Goal: Transaction & Acquisition: Book appointment/travel/reservation

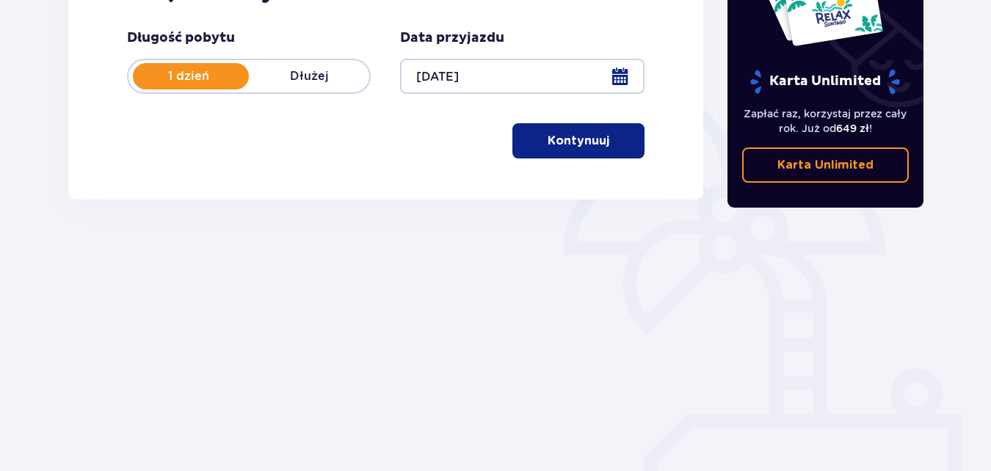
scroll to position [277, 0]
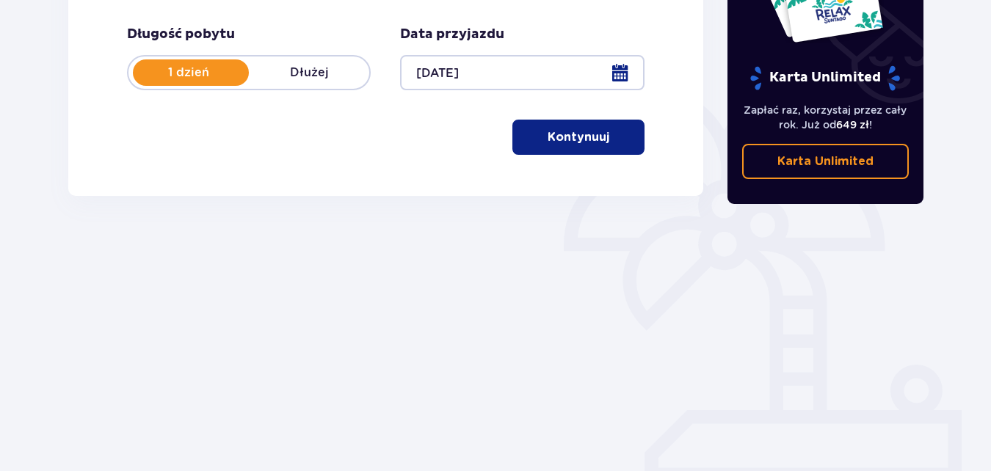
click at [578, 140] on p "Kontynuuj" at bounding box center [578, 137] width 62 height 16
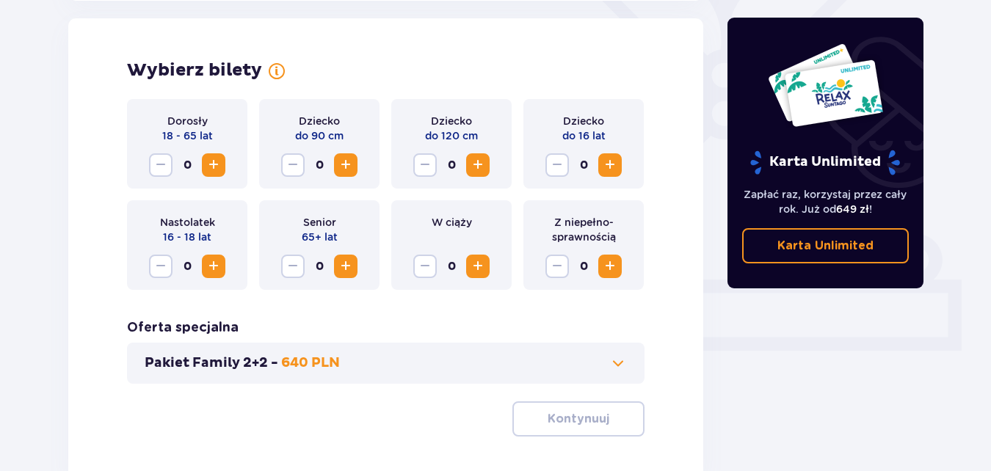
scroll to position [408, 0]
drag, startPoint x: 445, startPoint y: 135, endPoint x: 469, endPoint y: 130, distance: 24.8
click at [469, 130] on p "do 120 cm" at bounding box center [451, 135] width 53 height 15
drag, startPoint x: 469, startPoint y: 130, endPoint x: 406, endPoint y: 45, distance: 106.0
click at [406, 45] on div "Wybierz bilety Dorosły 18 - 65 lat 0 Dziecko do 90 cm 0 Dziecko do 120 cm 0 Dzi…" at bounding box center [385, 247] width 635 height 459
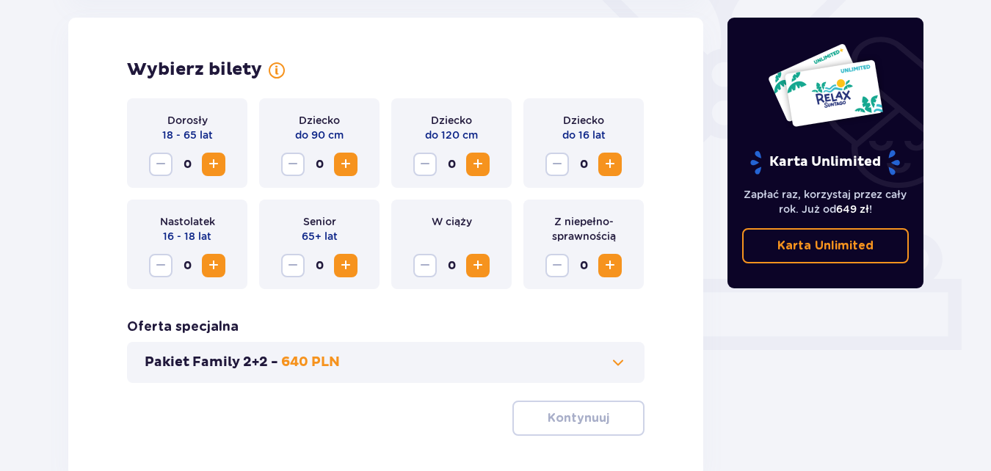
click at [476, 268] on span "Zwiększ" at bounding box center [478, 266] width 18 height 18
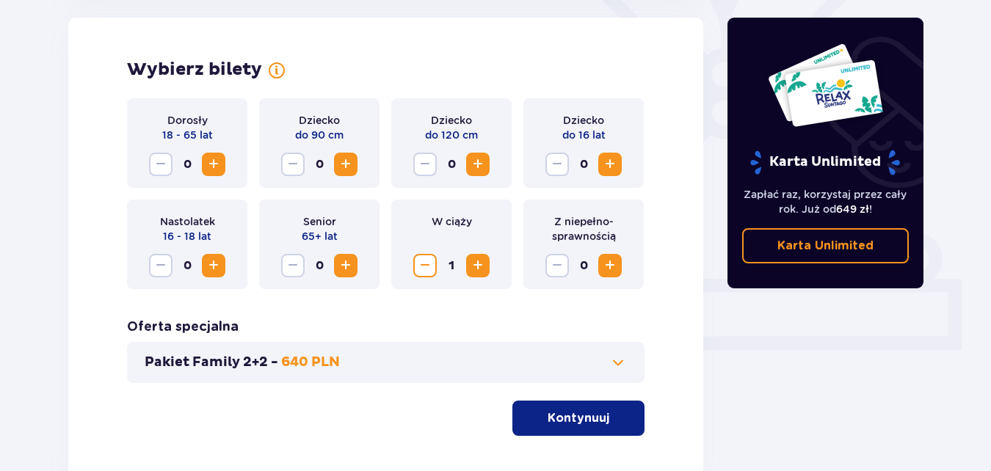
click at [208, 159] on span "Zwiększ" at bounding box center [214, 165] width 18 height 18
click at [424, 269] on span "Zmniejsz" at bounding box center [425, 266] width 18 height 18
click at [608, 263] on span "Zwiększ" at bounding box center [610, 266] width 18 height 18
click at [550, 261] on span "Zmniejsz" at bounding box center [557, 266] width 18 height 18
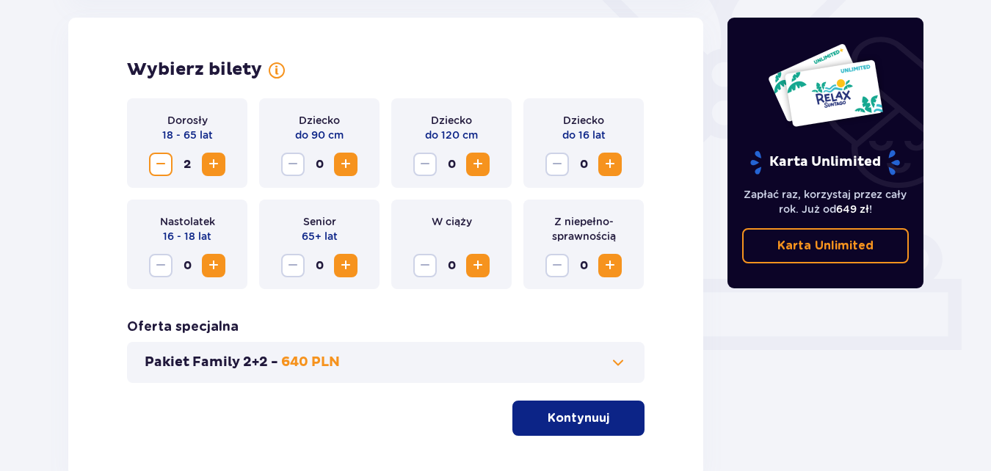
click at [219, 170] on span "Zwiększ" at bounding box center [214, 165] width 18 height 18
click at [586, 416] on p "Kontynuuj" at bounding box center [578, 418] width 62 height 16
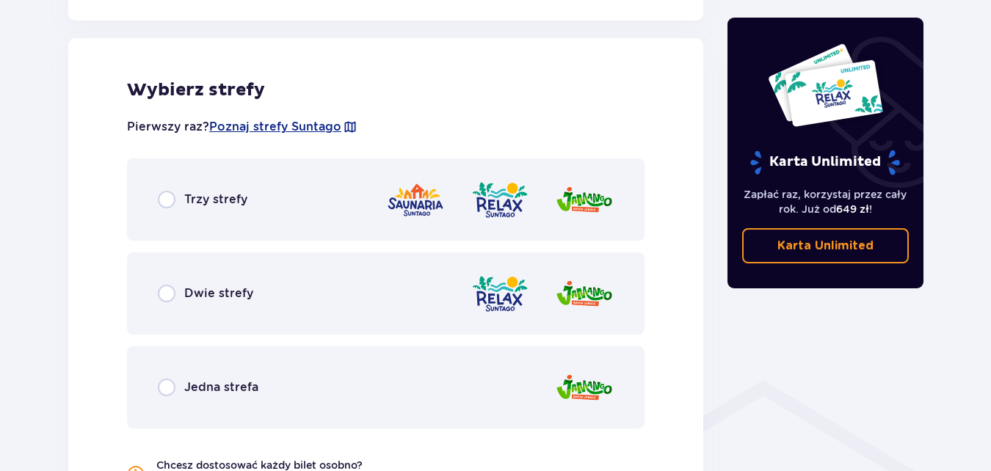
scroll to position [815, 0]
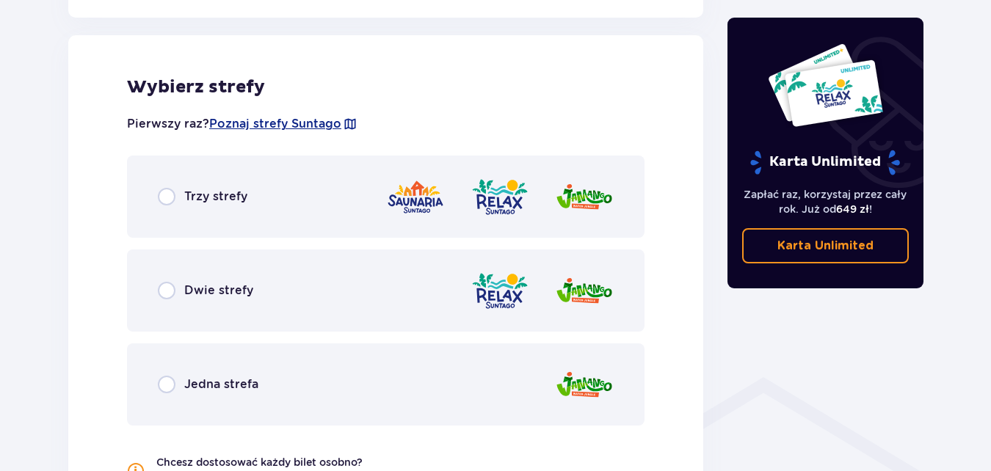
click at [310, 201] on div "Trzy strefy" at bounding box center [385, 197] width 517 height 82
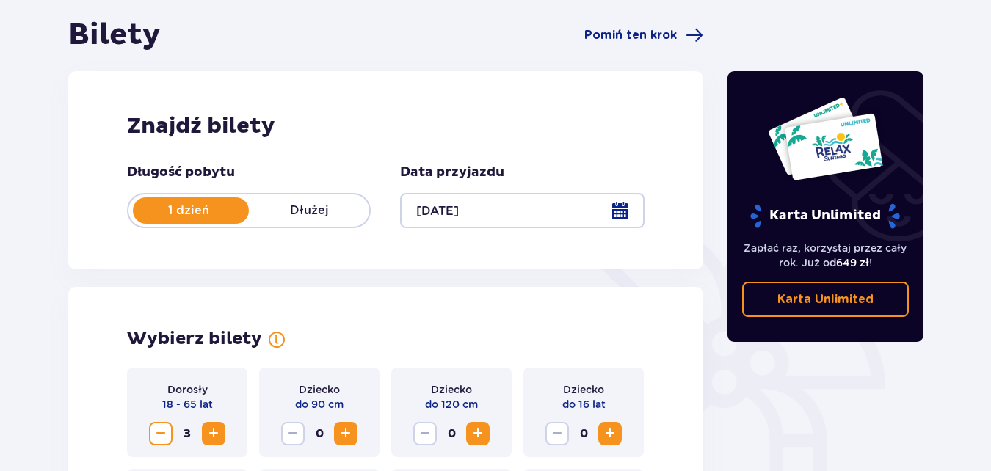
scroll to position [139, 0]
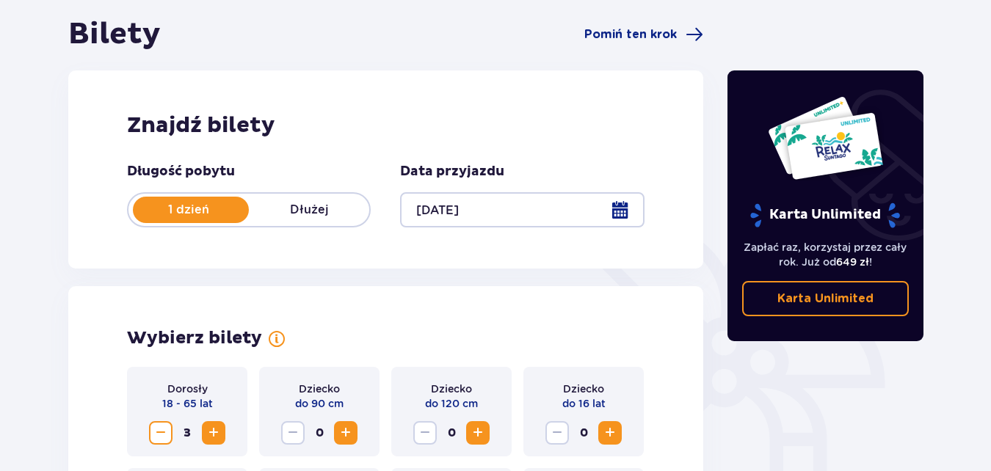
click at [167, 429] on span "Zmniejsz" at bounding box center [161, 433] width 18 height 18
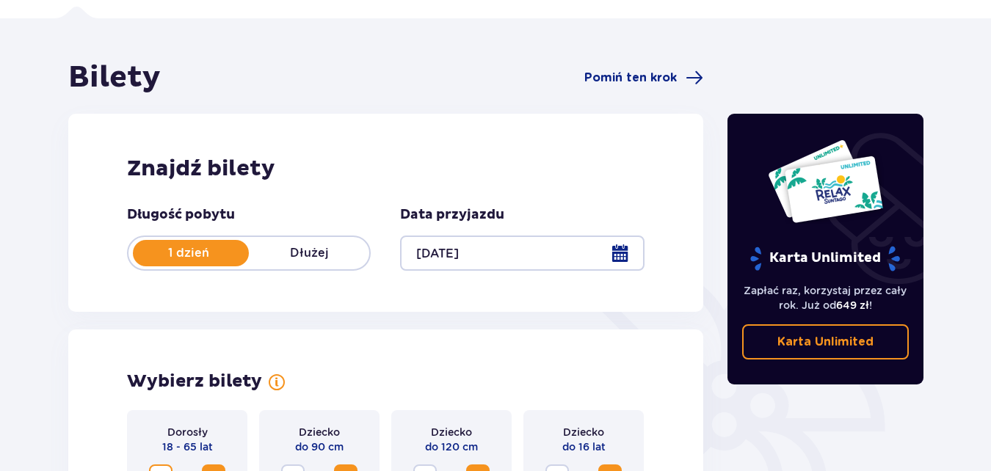
scroll to position [0, 0]
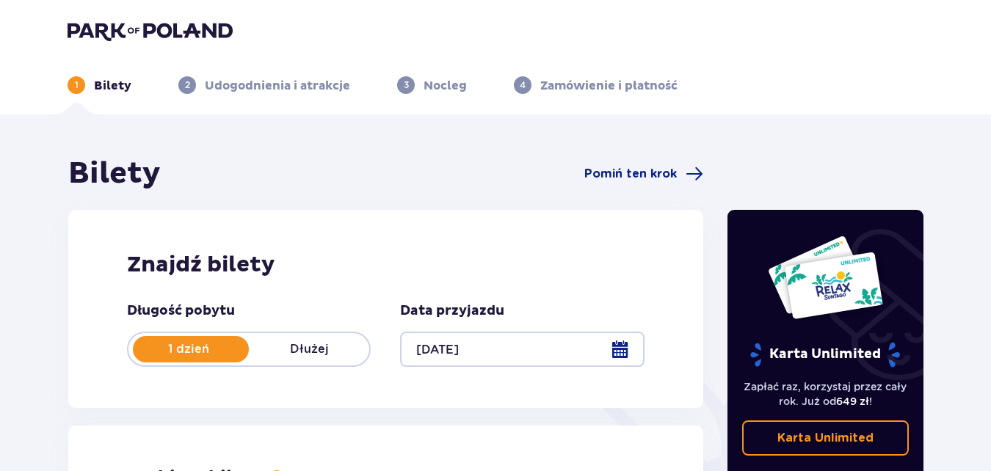
click at [894, 379] on p "Zapłać raz, korzystaj przez cały rok. Już od 649 zł !" at bounding box center [825, 393] width 167 height 29
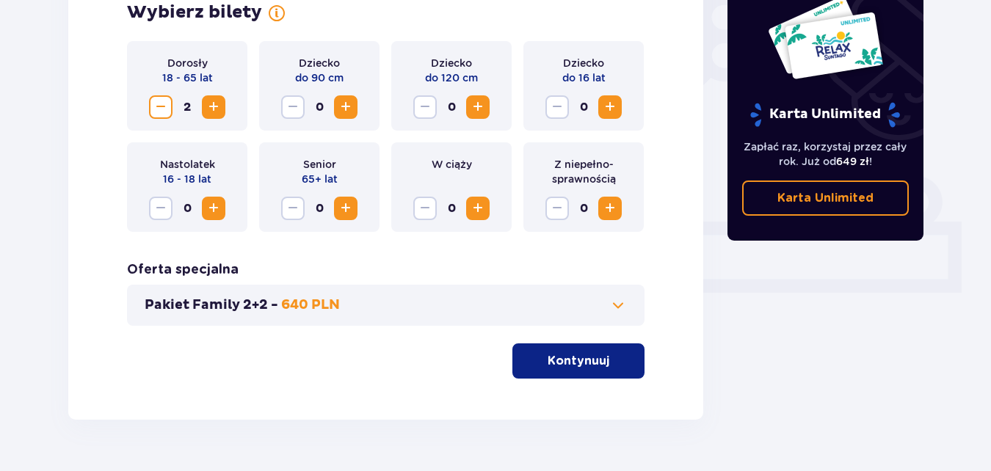
scroll to position [502, 0]
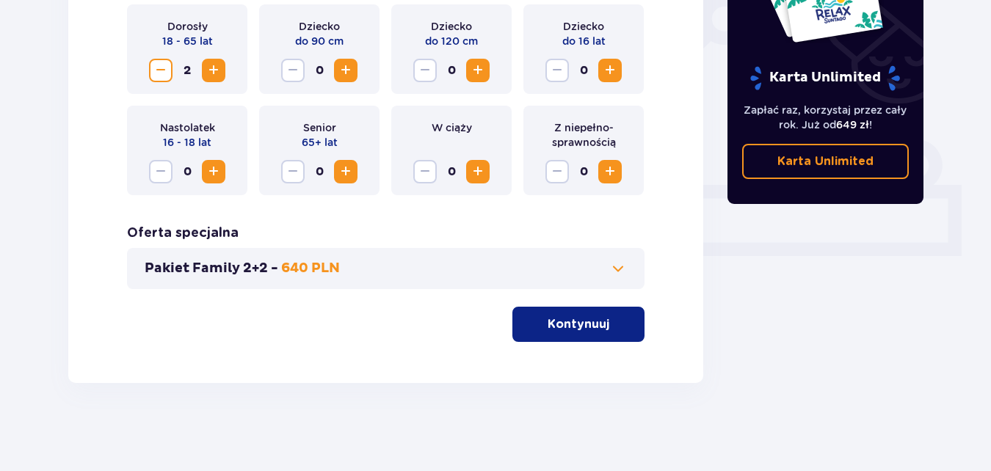
click at [561, 331] on p "Kontynuuj" at bounding box center [578, 324] width 62 height 16
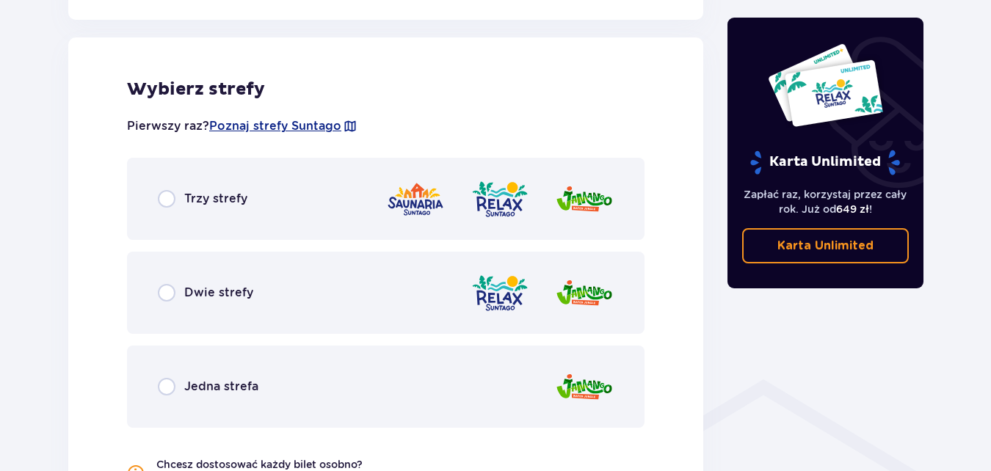
scroll to position [815, 0]
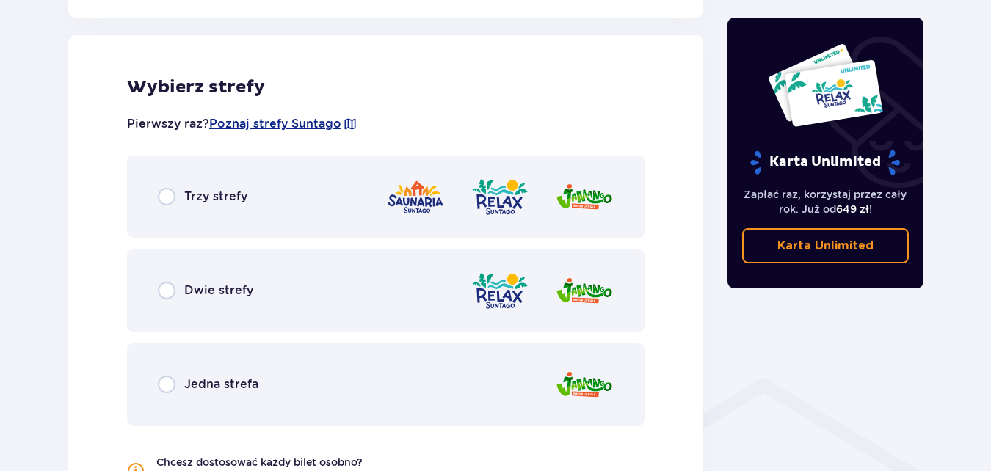
click at [374, 208] on div "Trzy strefy" at bounding box center [385, 197] width 517 height 82
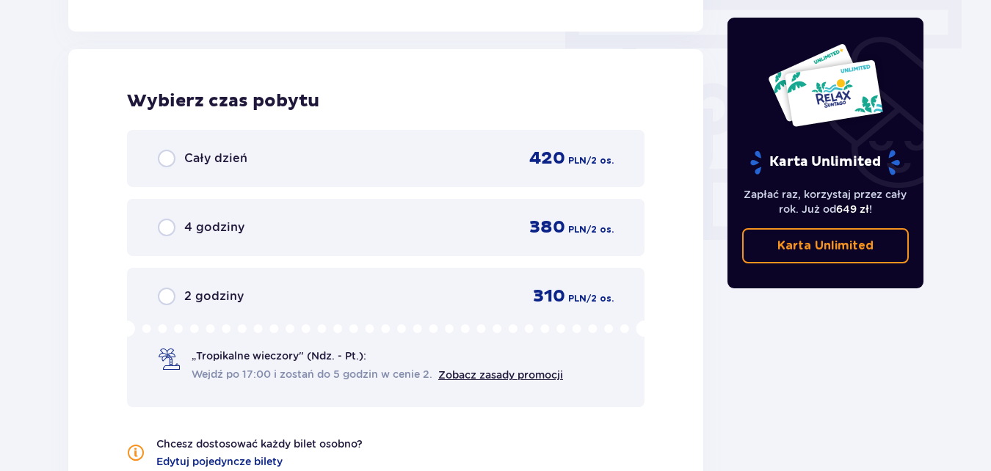
scroll to position [1325, 0]
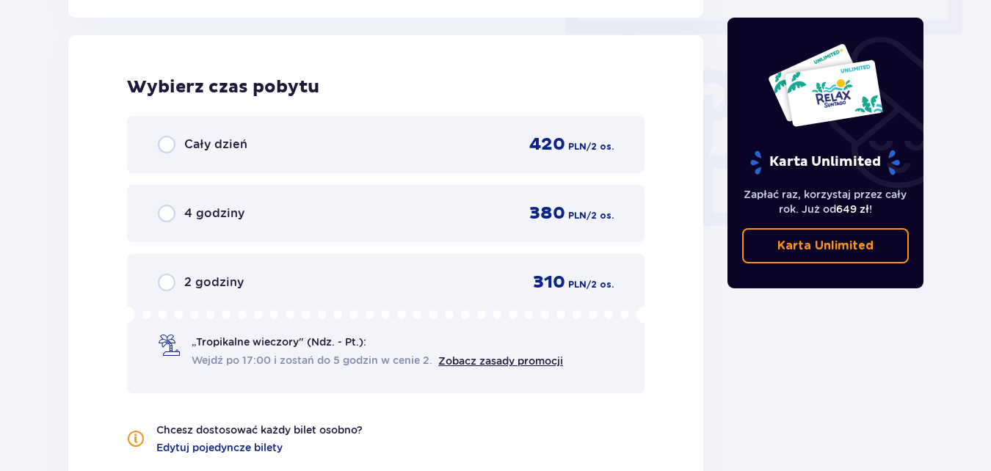
click at [197, 135] on div "Cały dzień 420 PLN / 2 os." at bounding box center [386, 145] width 456 height 22
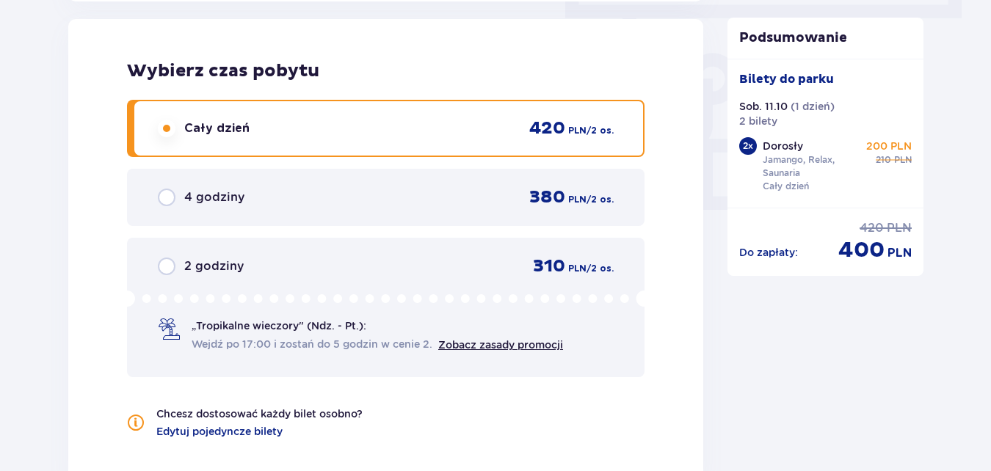
scroll to position [1573, 0]
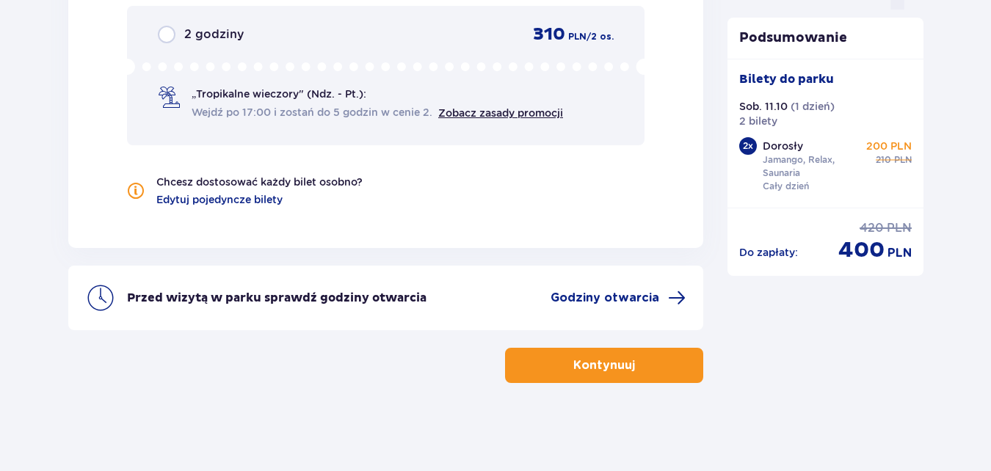
click at [642, 364] on span "button" at bounding box center [638, 366] width 18 height 18
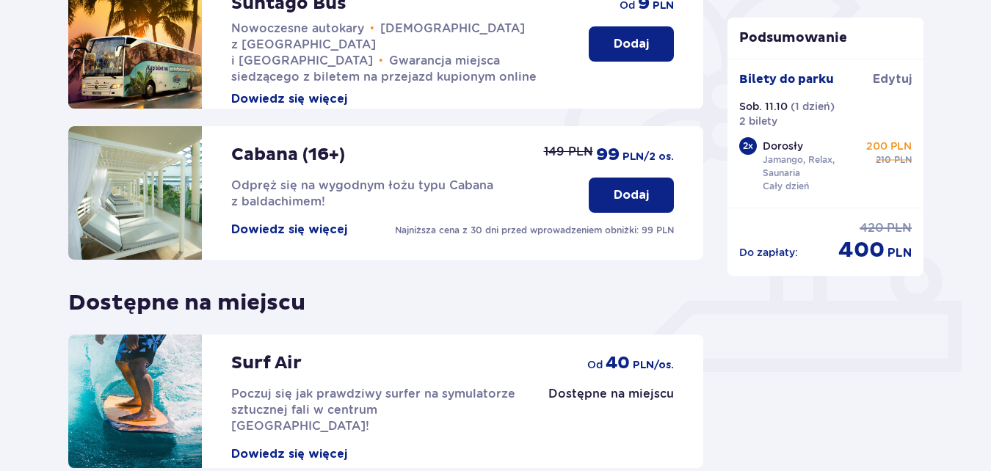
scroll to position [381, 0]
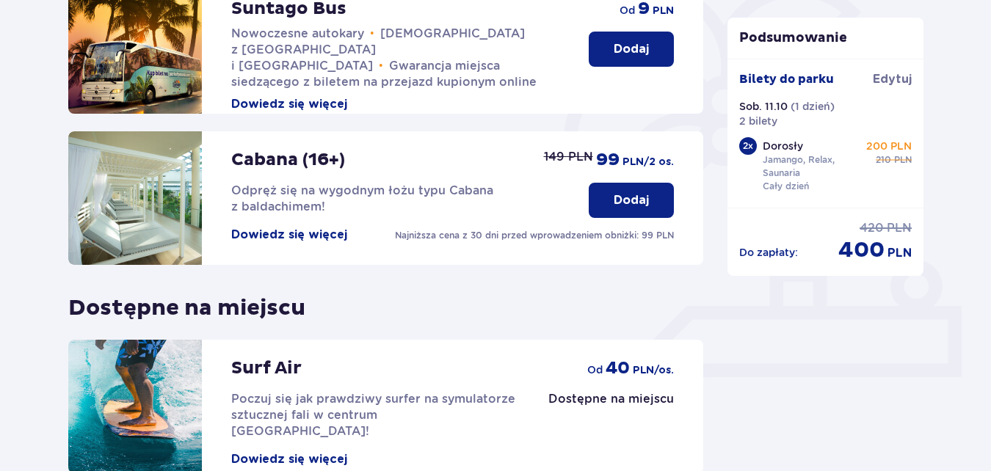
click at [875, 200] on div "Bilety do [GEOGRAPHIC_DATA] Sob. 11.10 ( 1 dzień ) 2 bilety 2 x Dorosły Jamango…" at bounding box center [825, 133] width 197 height 149
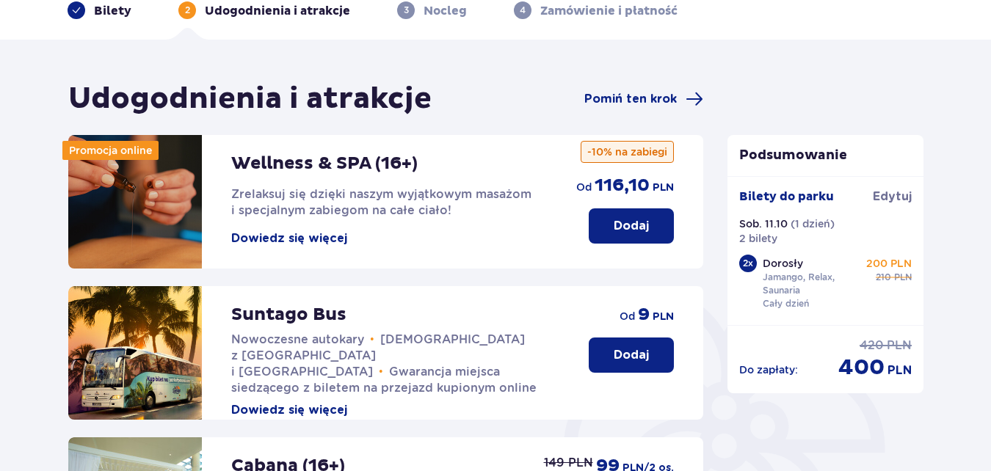
scroll to position [0, 0]
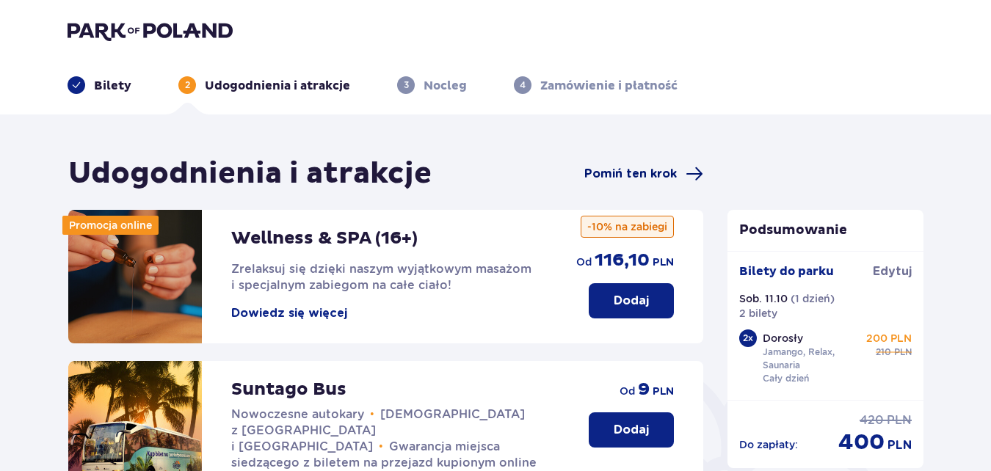
click at [688, 181] on span at bounding box center [694, 174] width 18 height 18
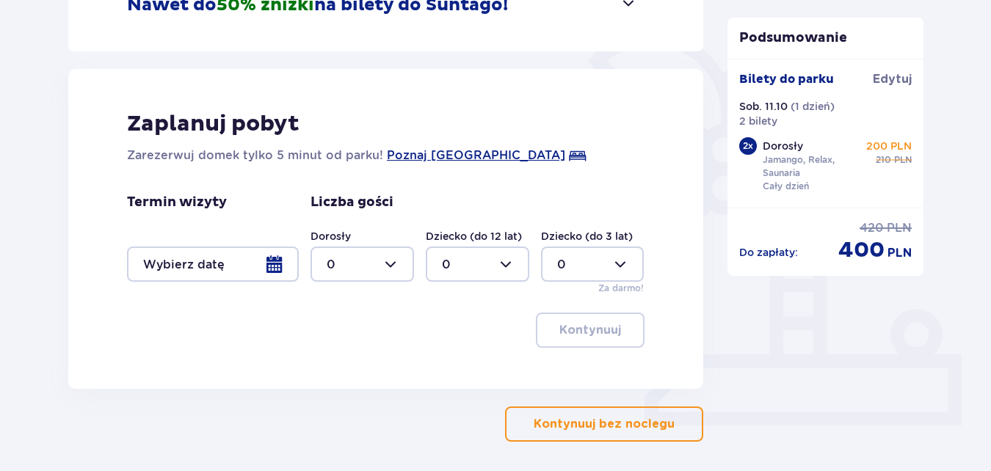
scroll to position [366, 0]
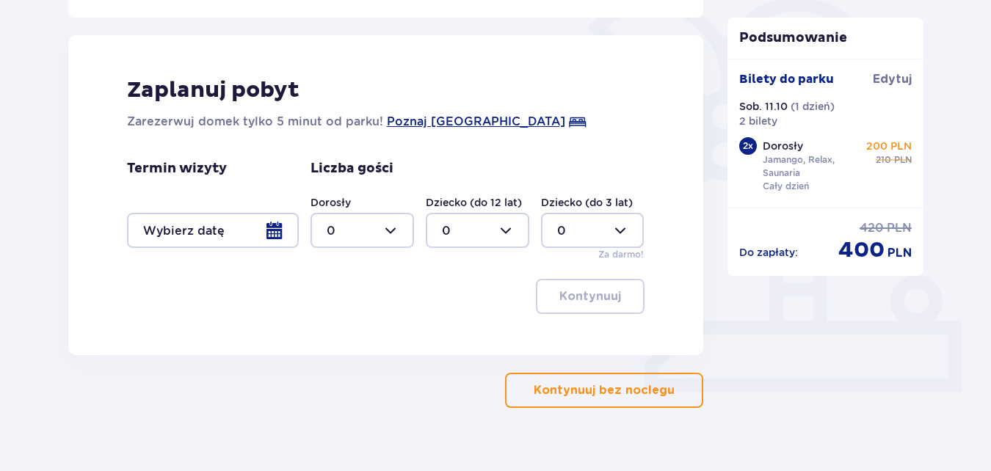
click at [682, 400] on button "Kontynuuj bez noclegu" at bounding box center [604, 390] width 198 height 35
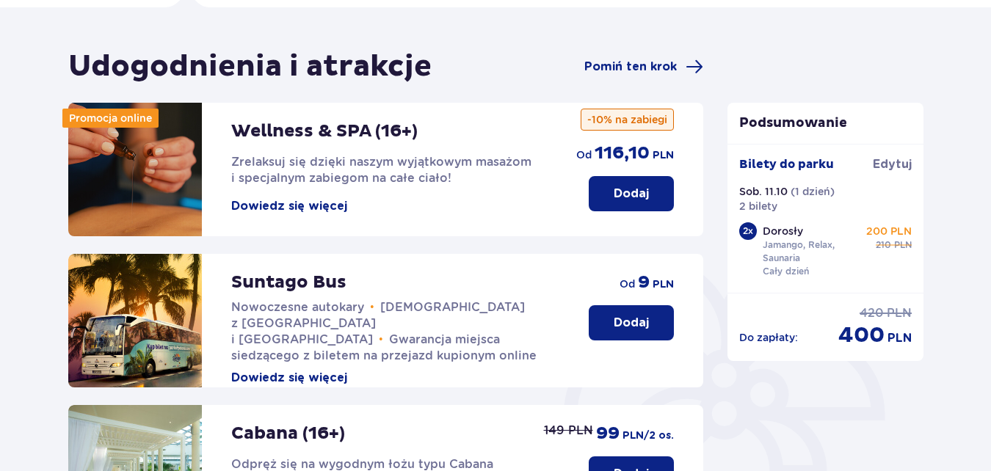
scroll to position [117, 0]
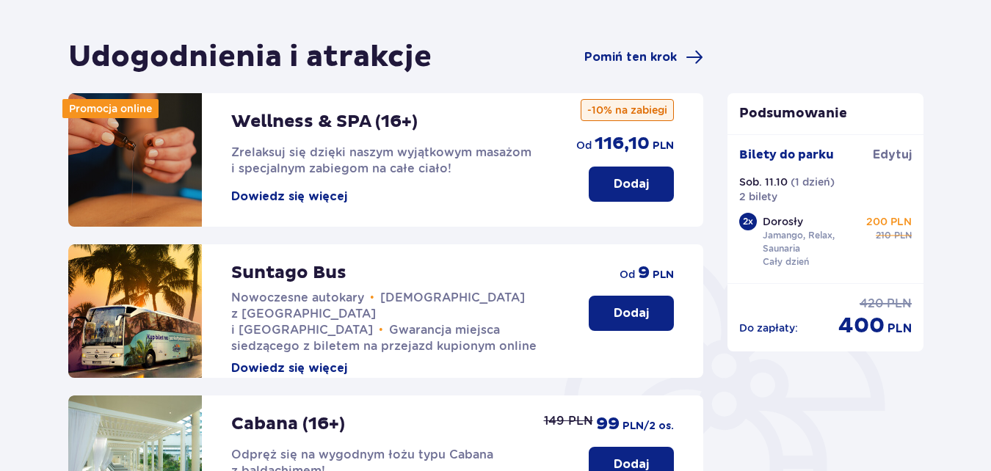
click at [616, 319] on p "Dodaj" at bounding box center [630, 313] width 35 height 16
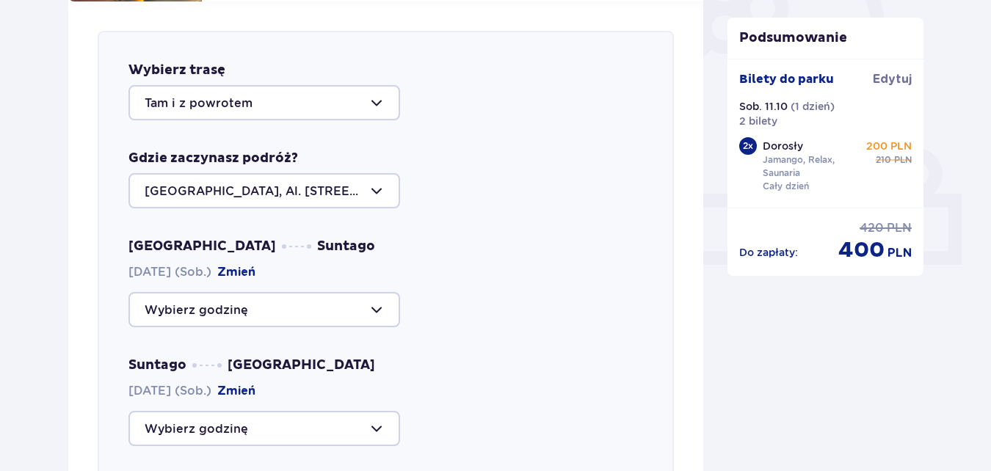
scroll to position [519, 0]
